Goal: Check status

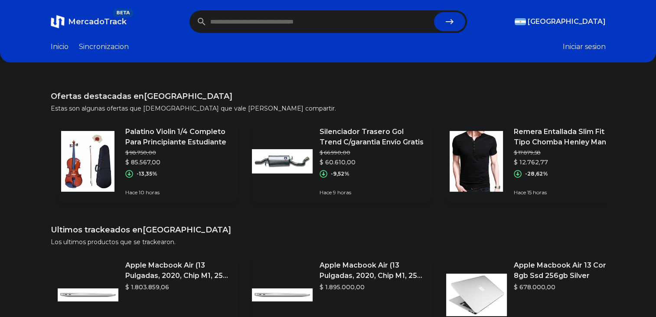
click at [317, 23] on input "text" at bounding box center [320, 21] width 220 height 19
paste input "**********"
click at [448, 24] on icon "submit" at bounding box center [449, 21] width 10 height 10
type input "**********"
